Goal: Task Accomplishment & Management: Manage account settings

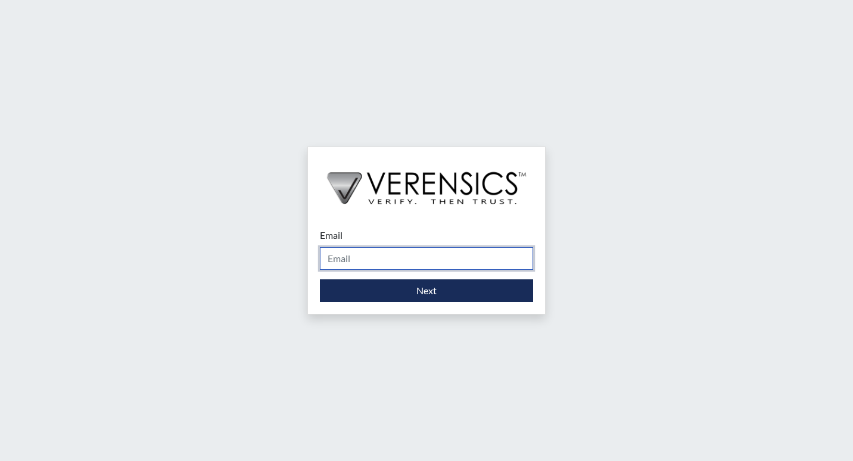
click at [368, 258] on input "Email" at bounding box center [426, 258] width 213 height 23
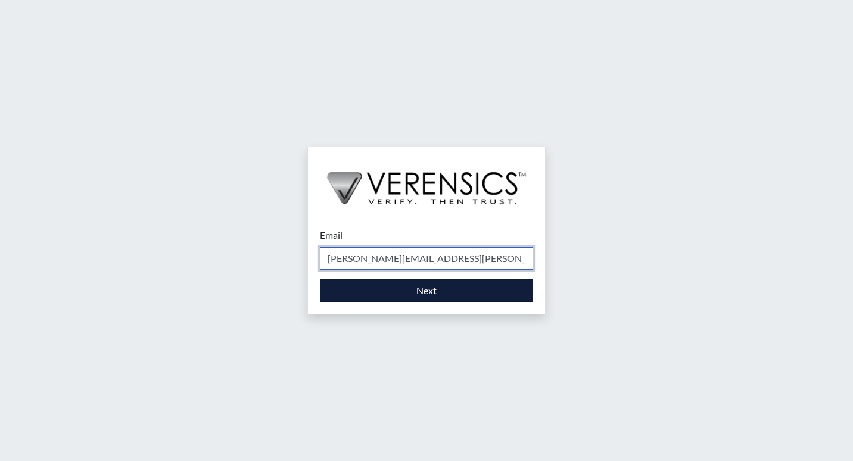
type input "[PERSON_NAME][EMAIL_ADDRESS][PERSON_NAME][DOMAIN_NAME]"
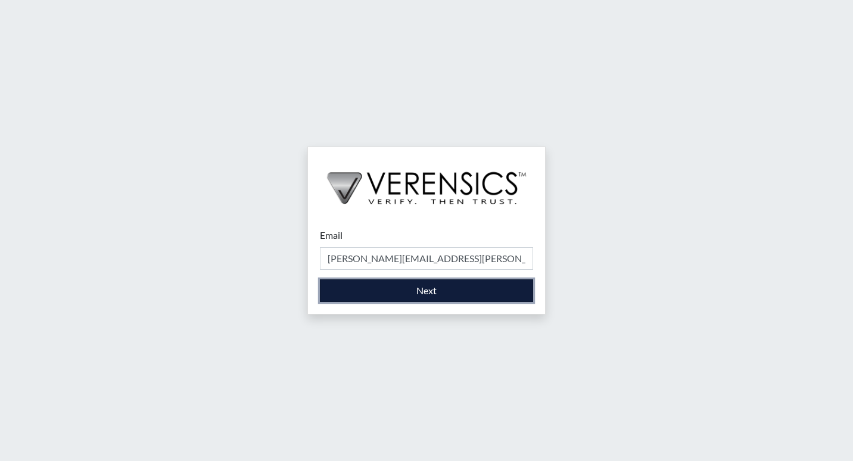
click at [408, 290] on button "Next" at bounding box center [426, 290] width 213 height 23
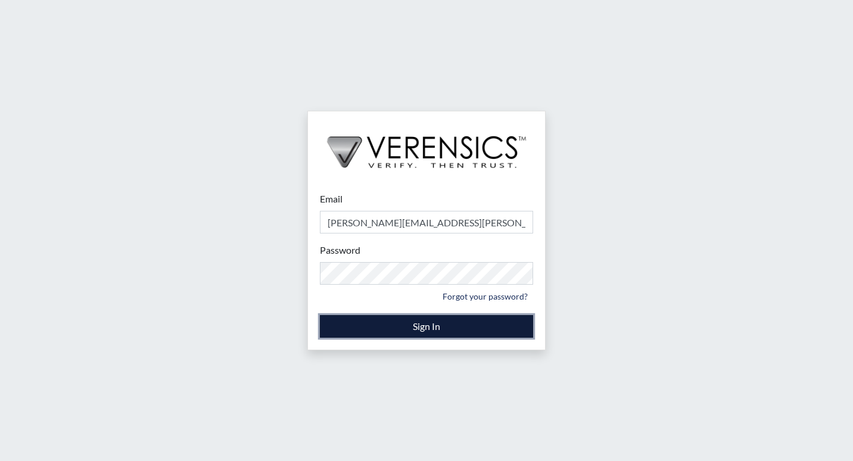
click at [432, 324] on button "Sign In" at bounding box center [426, 326] width 213 height 23
